Goal: Transaction & Acquisition: Purchase product/service

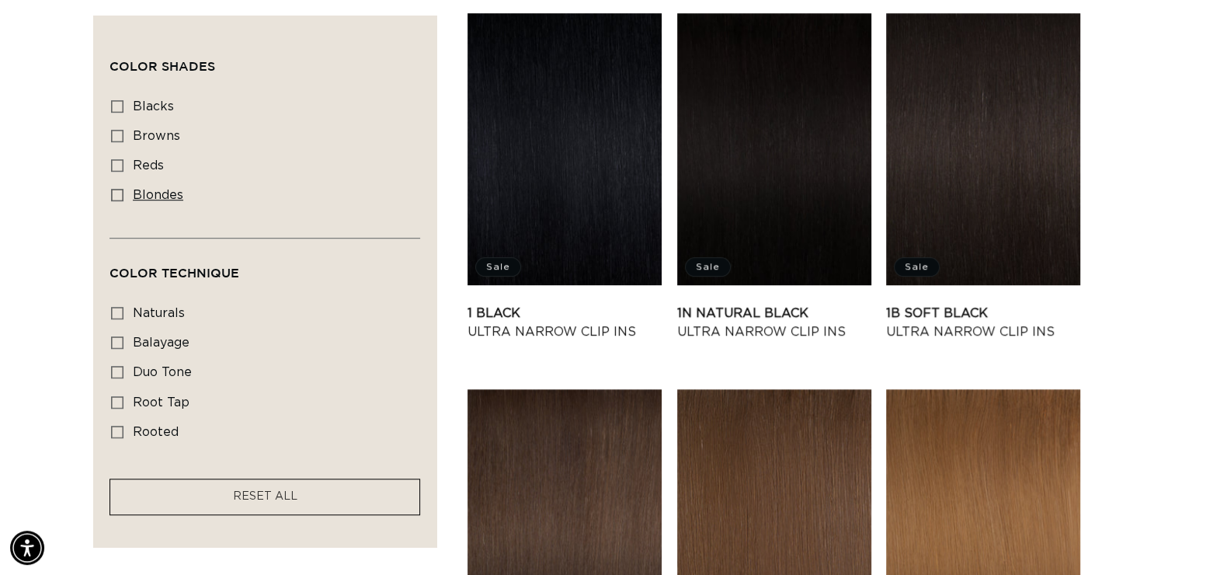
scroll to position [0, 2205]
click at [118, 198] on icon at bounding box center [117, 195] width 12 height 12
click at [118, 198] on input "blondes blondes (22 products)" at bounding box center [117, 195] width 12 height 12
checkbox input "true"
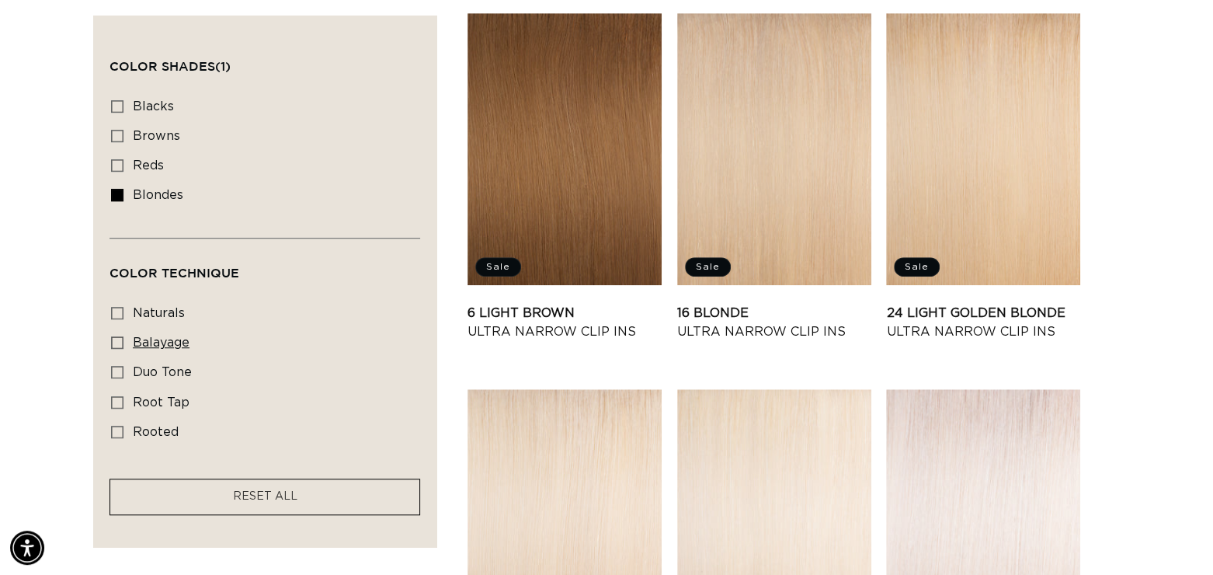
click at [120, 343] on icon at bounding box center [117, 342] width 12 height 12
click at [120, 343] on input "balayage balayage (4 products)" at bounding box center [117, 342] width 12 height 12
checkbox input "true"
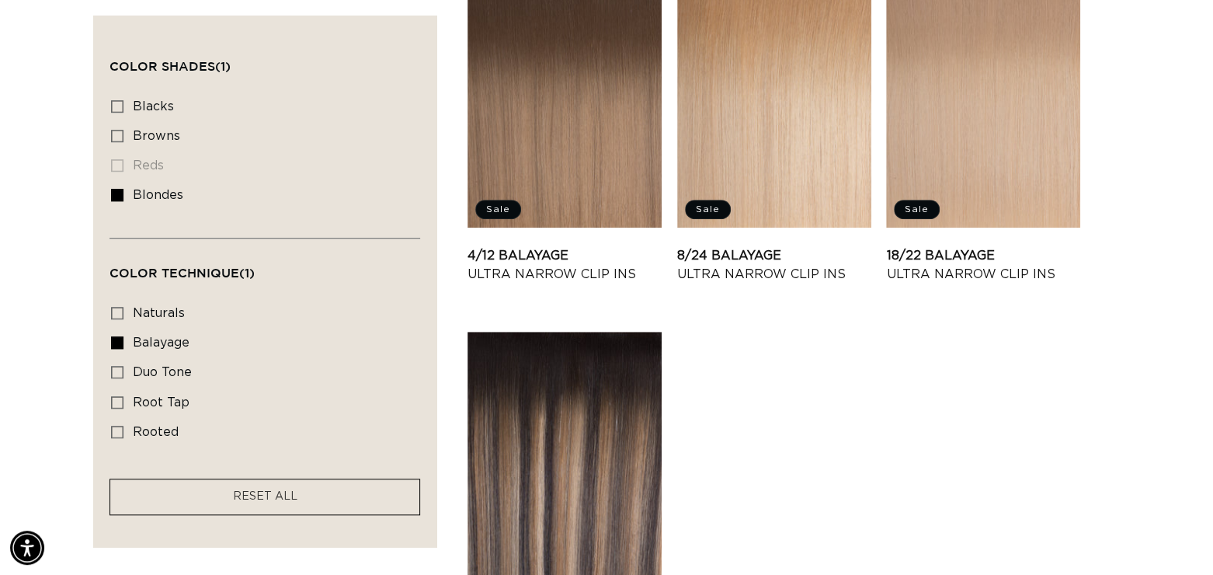
scroll to position [0, 1102]
click at [183, 366] on span "duo tone" at bounding box center [162, 372] width 59 height 12
click at [123, 366] on input "duo tone duo tone (4 products)" at bounding box center [117, 372] width 12 height 12
checkbox input "true"
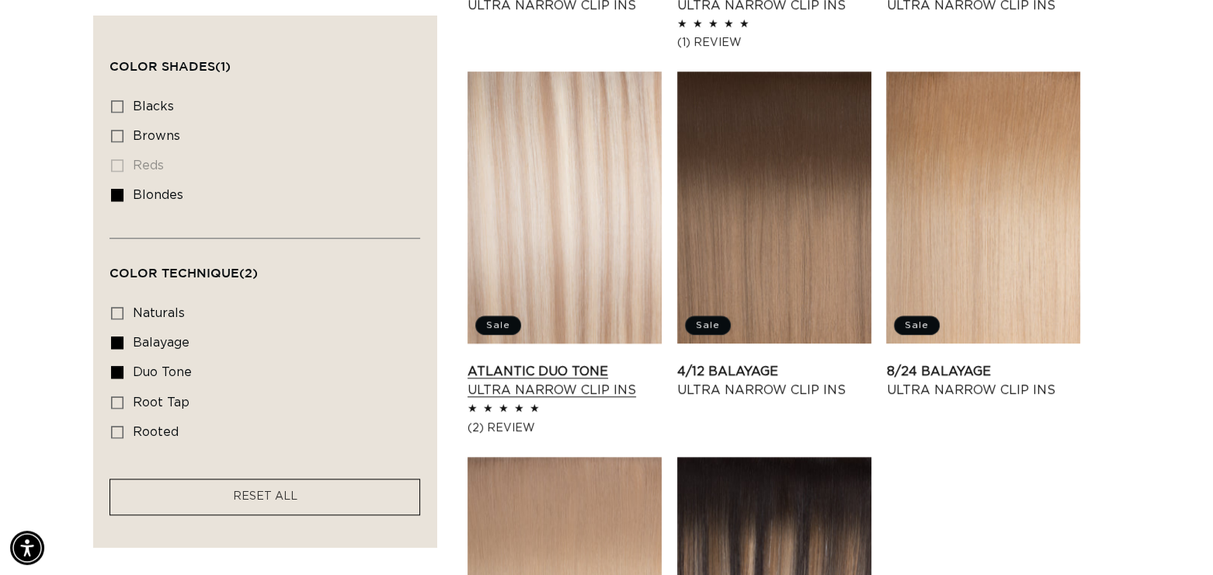
click at [550, 362] on link "Atlantic Duo Tone Ultra Narrow Clip Ins" at bounding box center [565, 380] width 194 height 37
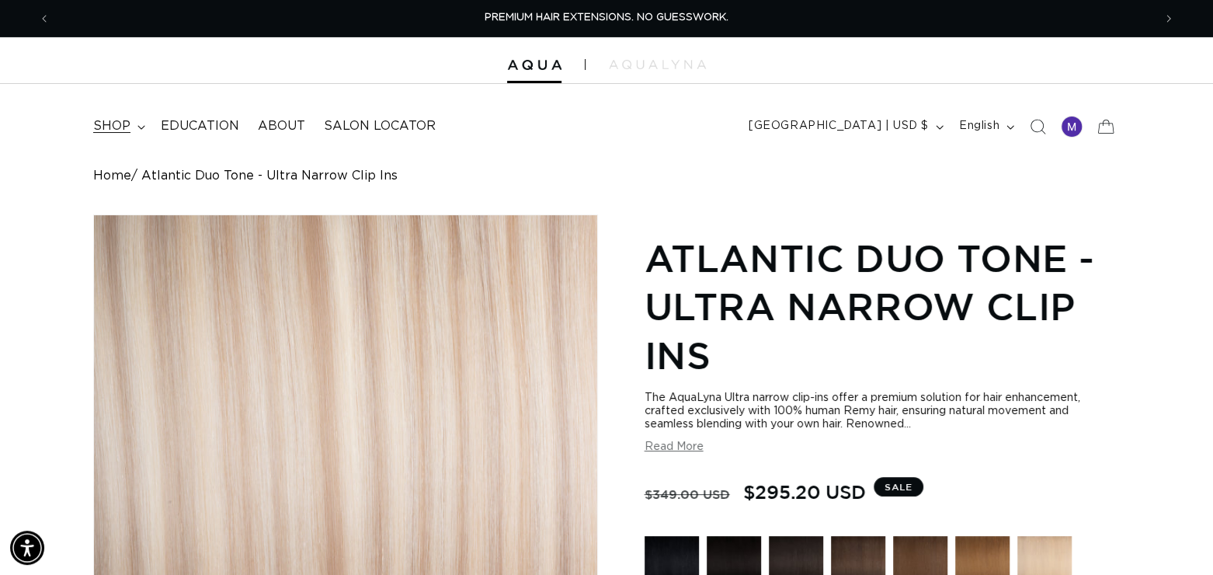
click at [113, 118] on span "shop" at bounding box center [111, 126] width 37 height 16
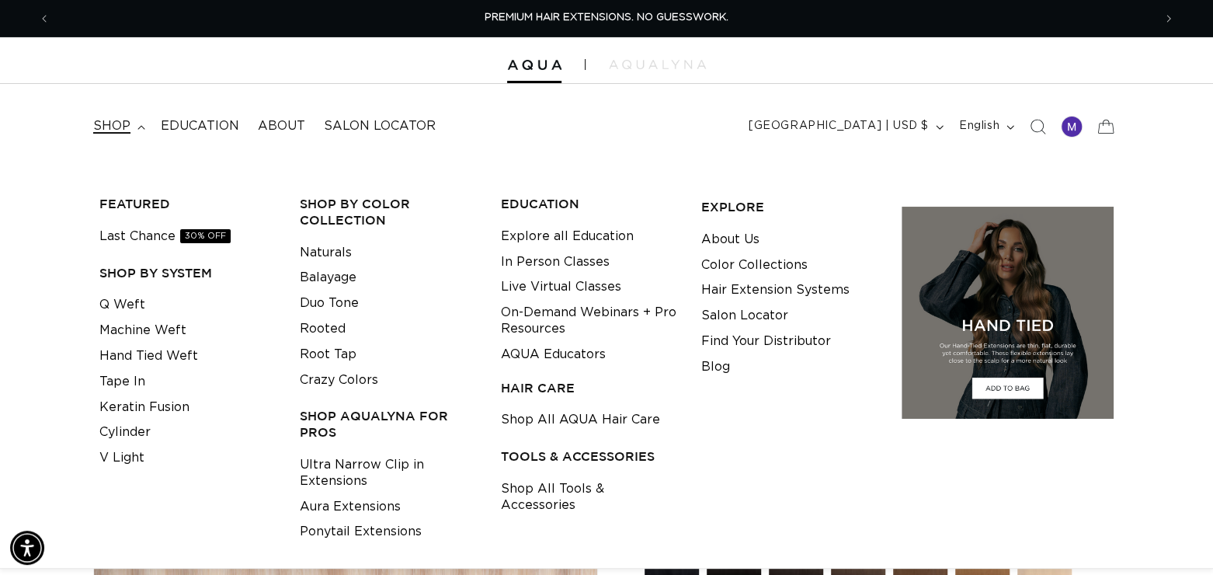
scroll to position [0, 1102]
click at [381, 527] on link "Ponytail Extensions" at bounding box center [361, 532] width 122 height 26
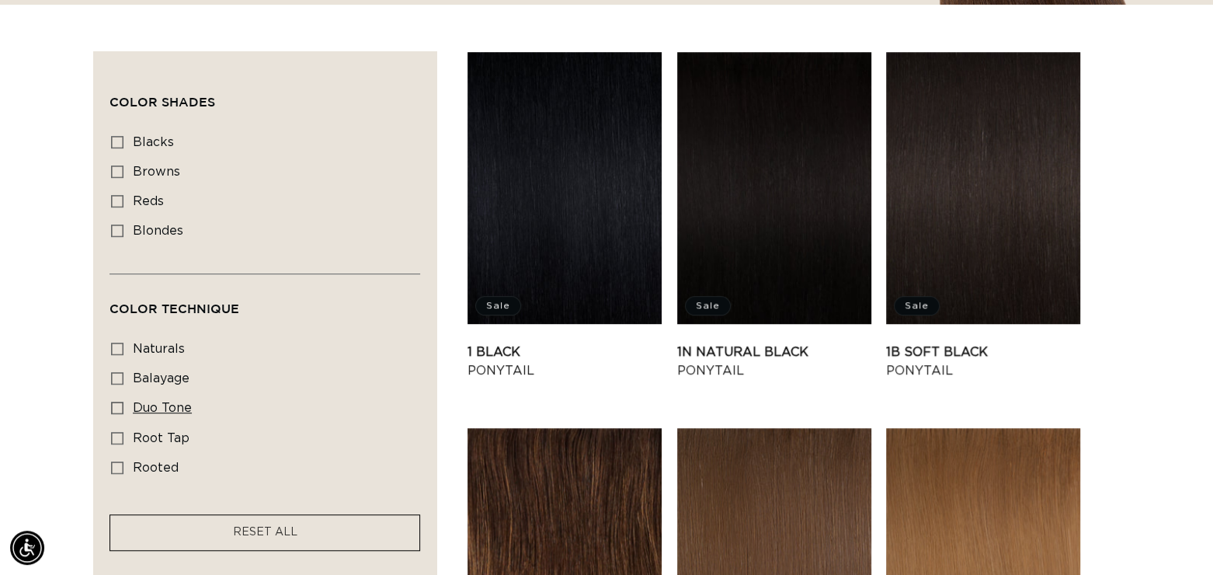
scroll to position [0, 2205]
click at [126, 400] on label "duo tone duo tone (3 products)" at bounding box center [260, 409] width 298 height 30
click at [123, 402] on input "duo tone duo tone (3 products)" at bounding box center [117, 408] width 12 height 12
checkbox input "true"
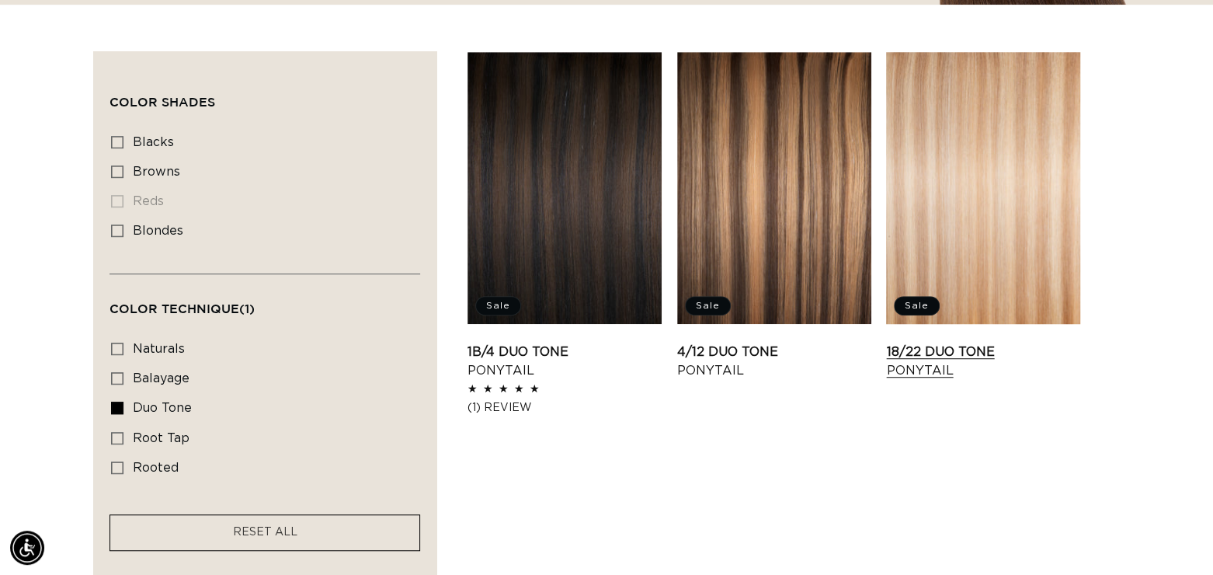
click at [920, 342] on link "18/22 Duo Tone Ponytail" at bounding box center [983, 360] width 194 height 37
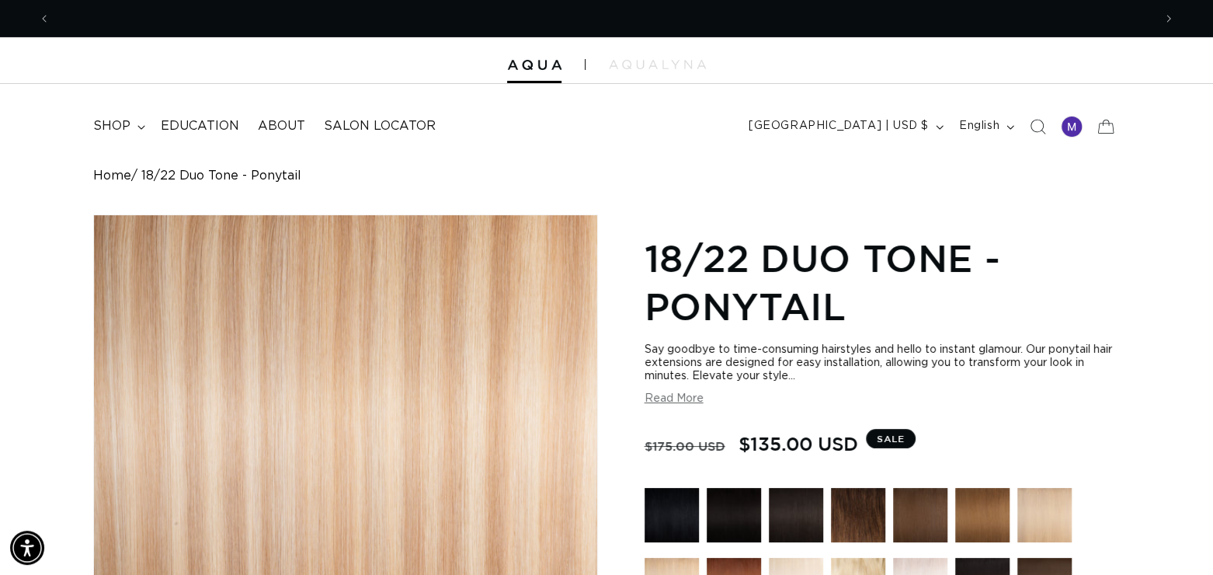
scroll to position [0, 1102]
